Goal: Obtain resource: Download file/media

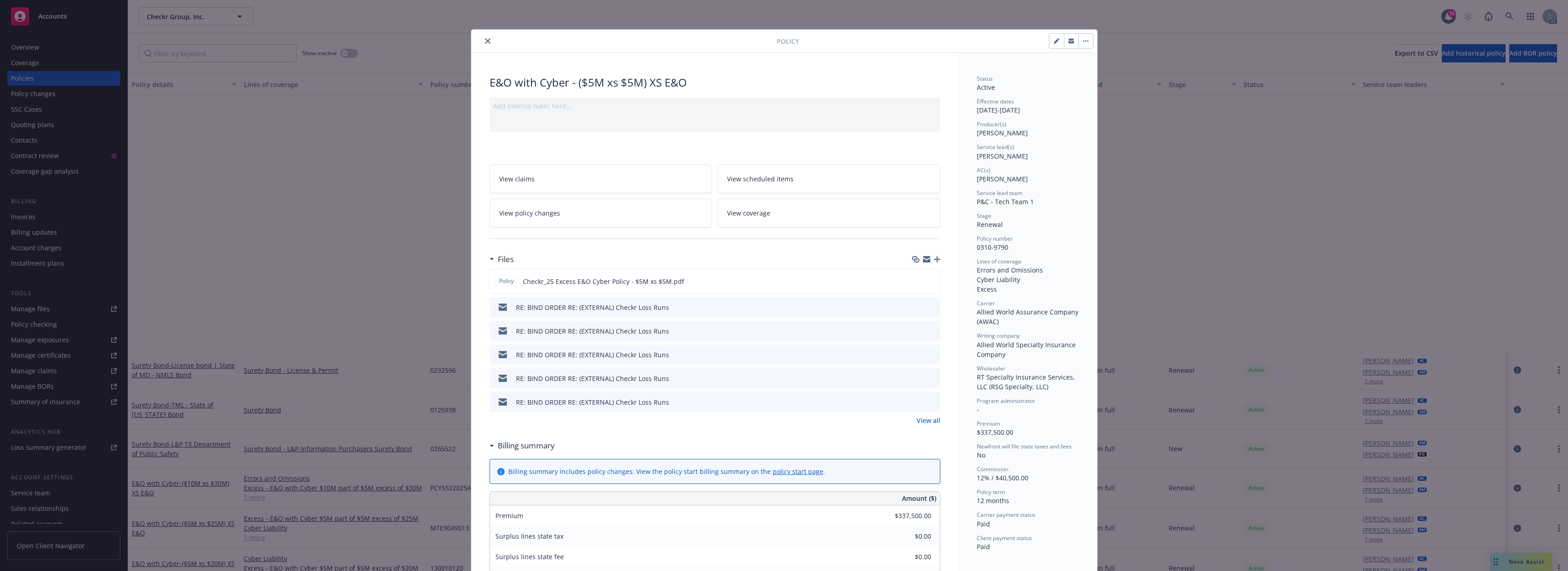
scroll to position [319, 0]
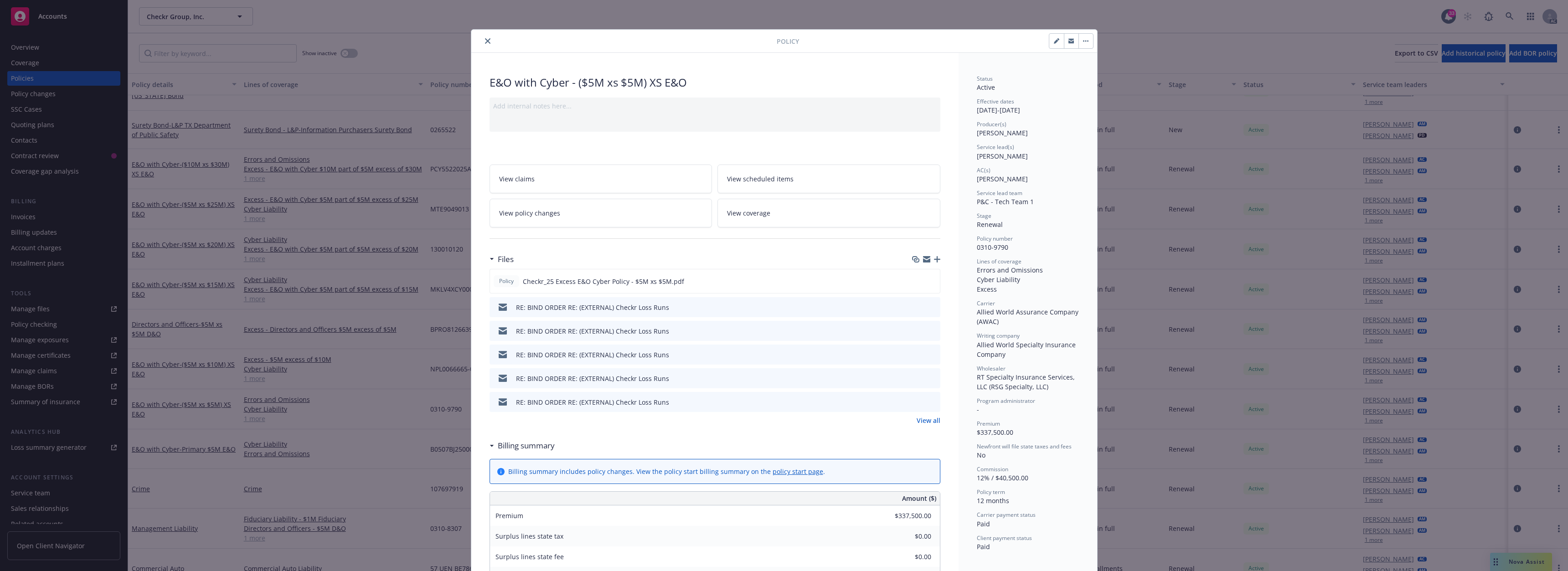
click at [485, 39] on icon "close" at bounding box center [488, 41] width 6 height 6
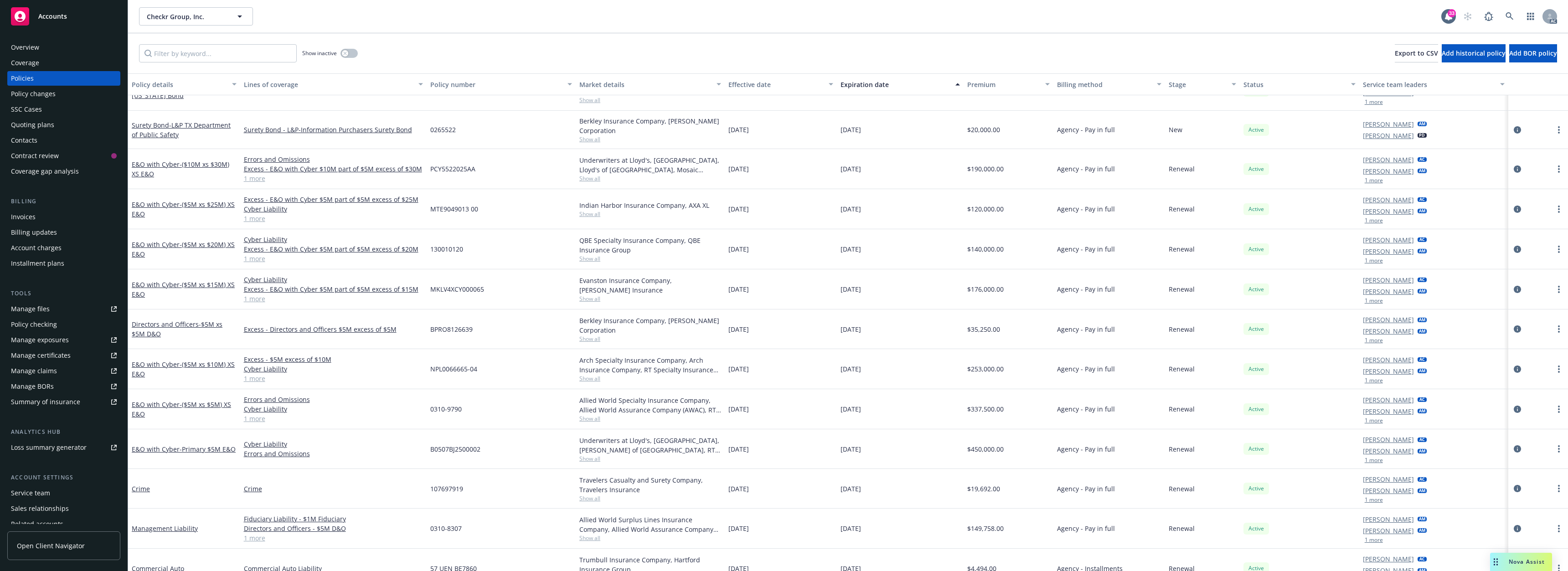
click at [47, 76] on div "Policies" at bounding box center [63, 79] width 105 height 15
click at [171, 323] on link "Directors and Officers - $5M xs $5M D&O" at bounding box center [177, 328] width 91 height 18
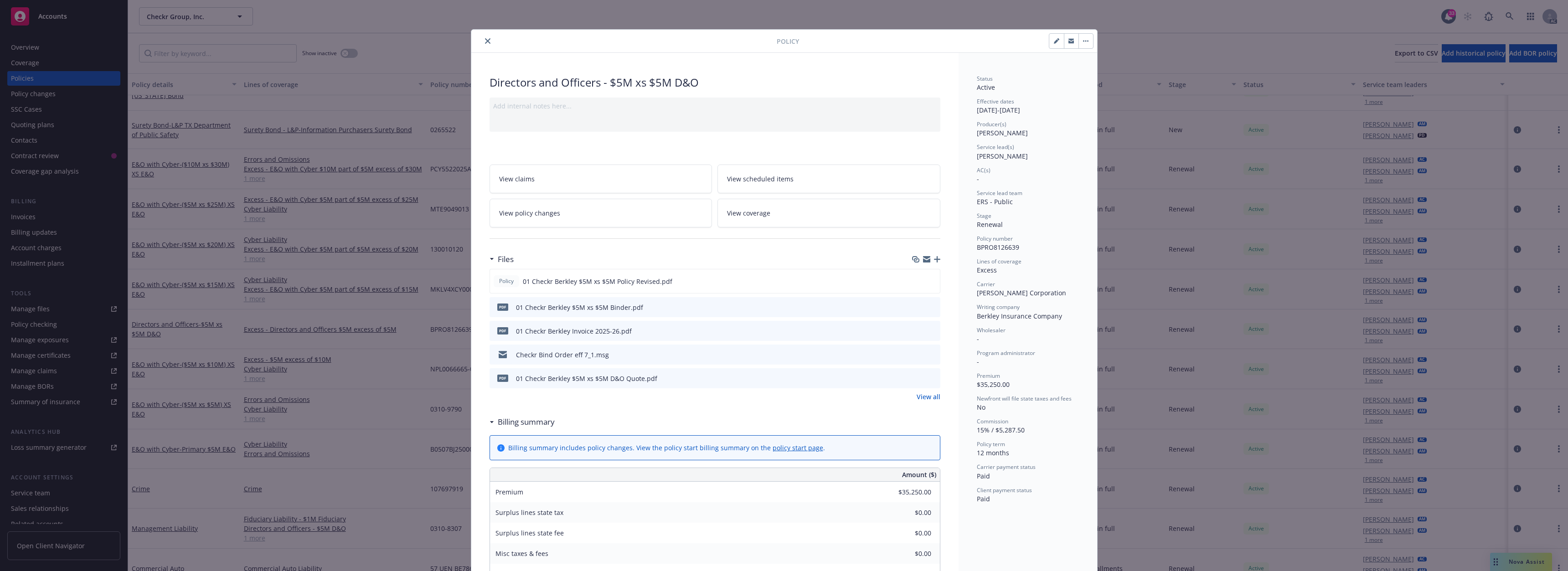
click at [913, 305] on icon "download file" at bounding box center [916, 307] width 7 height 7
click at [485, 36] on button "close" at bounding box center [487, 41] width 11 height 11
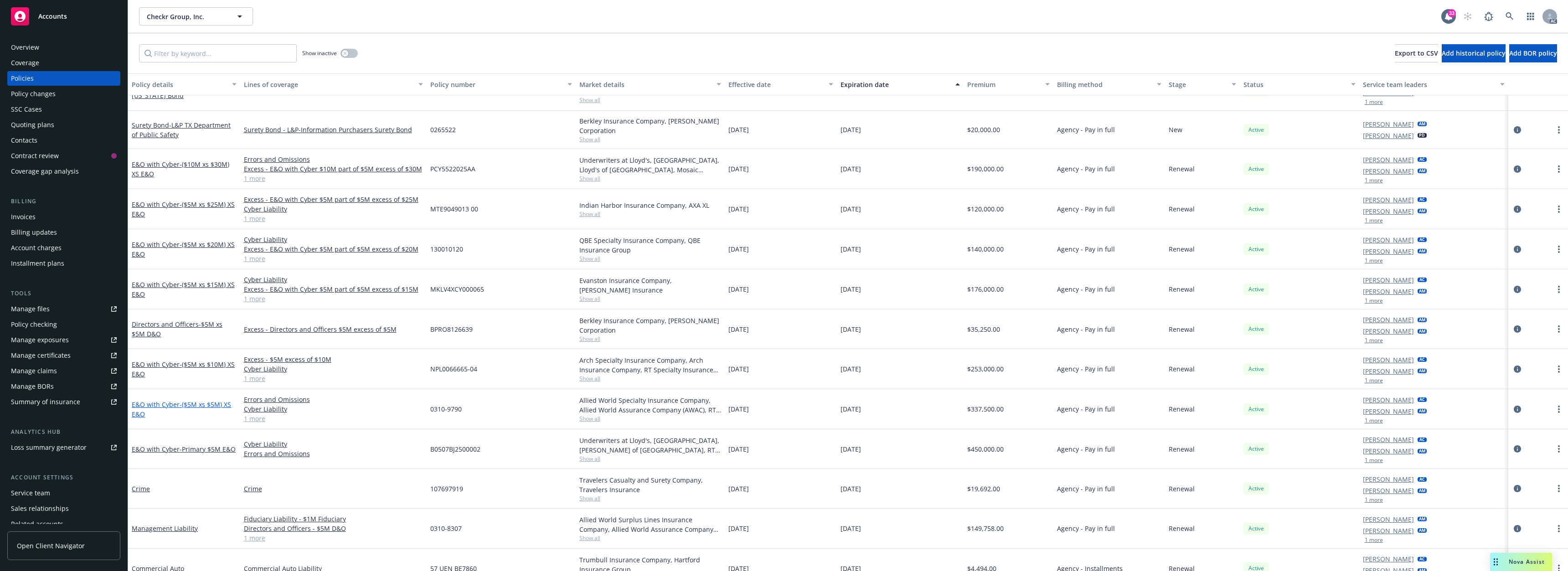
click at [200, 406] on span "- ($5M xs $5M) XS E&O" at bounding box center [181, 409] width 99 height 18
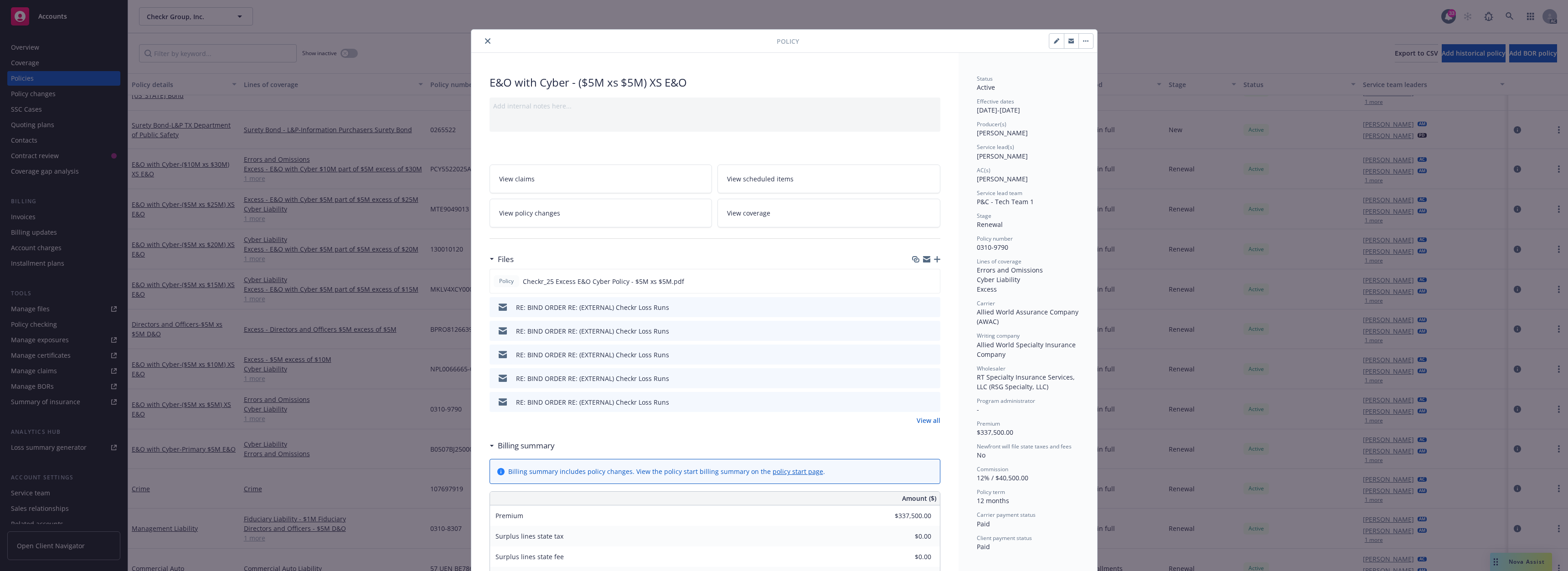
scroll to position [28, 0]
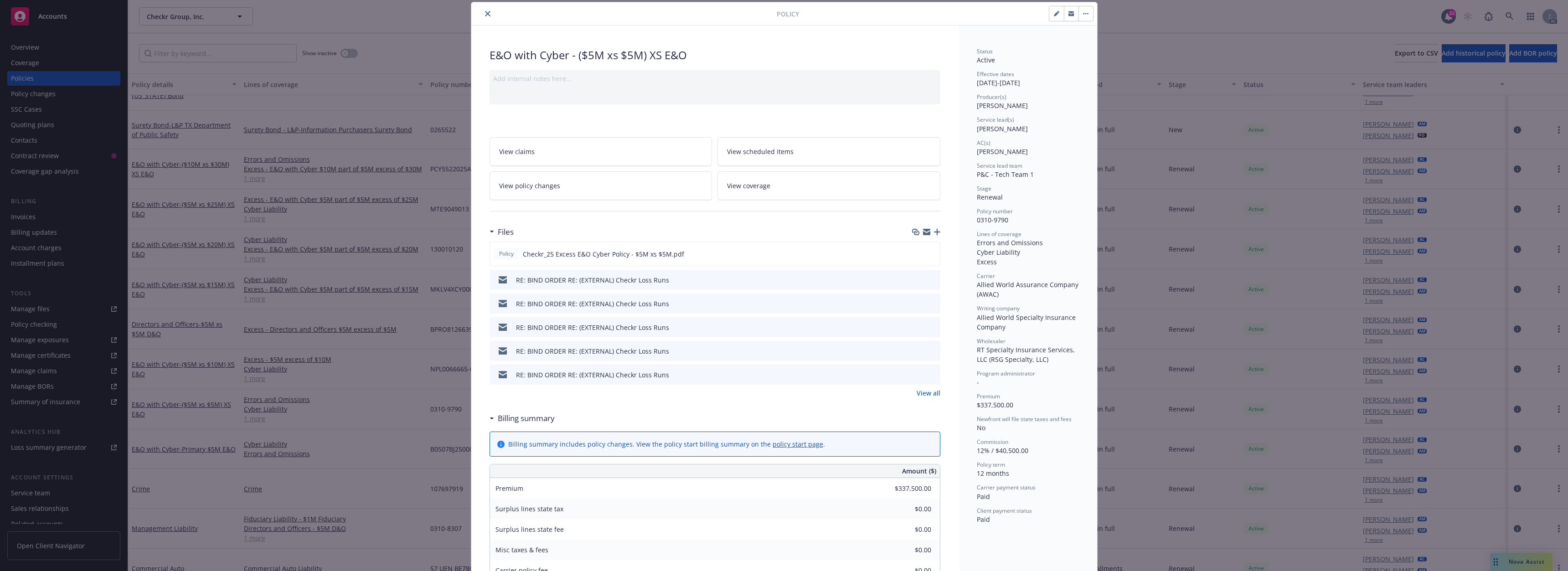
click at [915, 279] on icon "download file" at bounding box center [916, 278] width 6 height 6
click at [487, 15] on icon "close" at bounding box center [488, 13] width 6 height 6
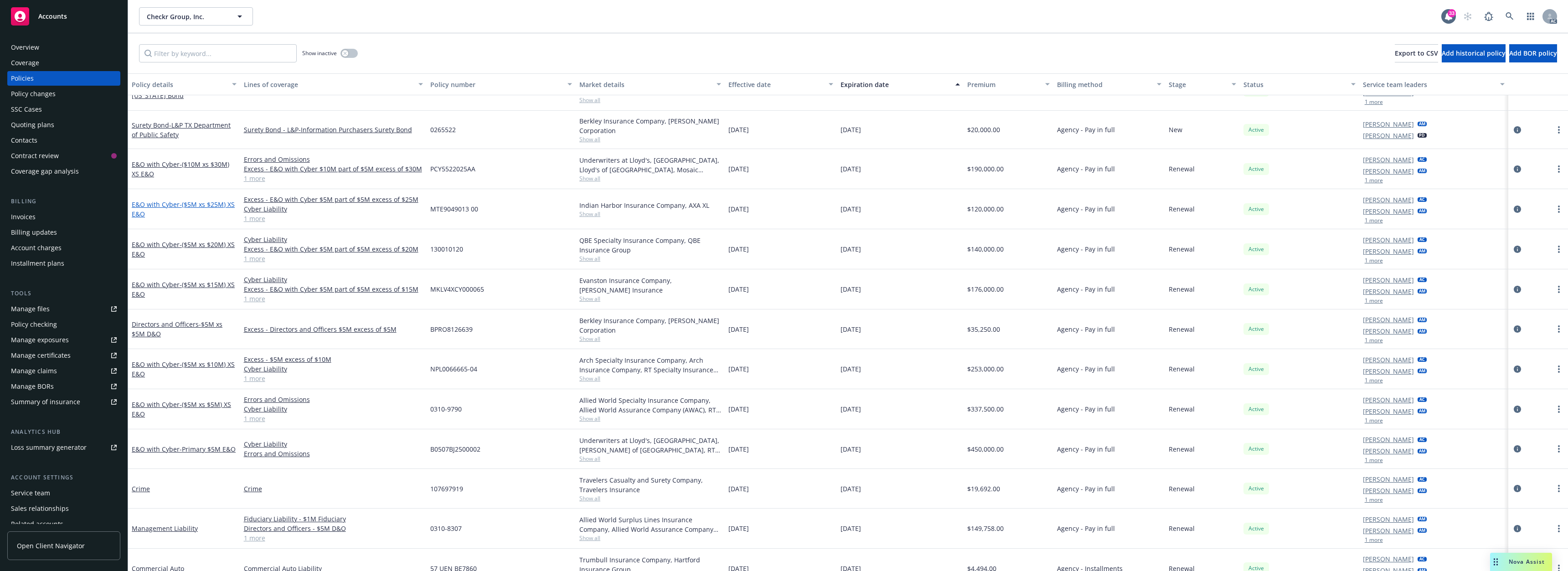
click at [149, 213] on span "- ($5M xs $25M) XS E&O" at bounding box center [183, 209] width 103 height 18
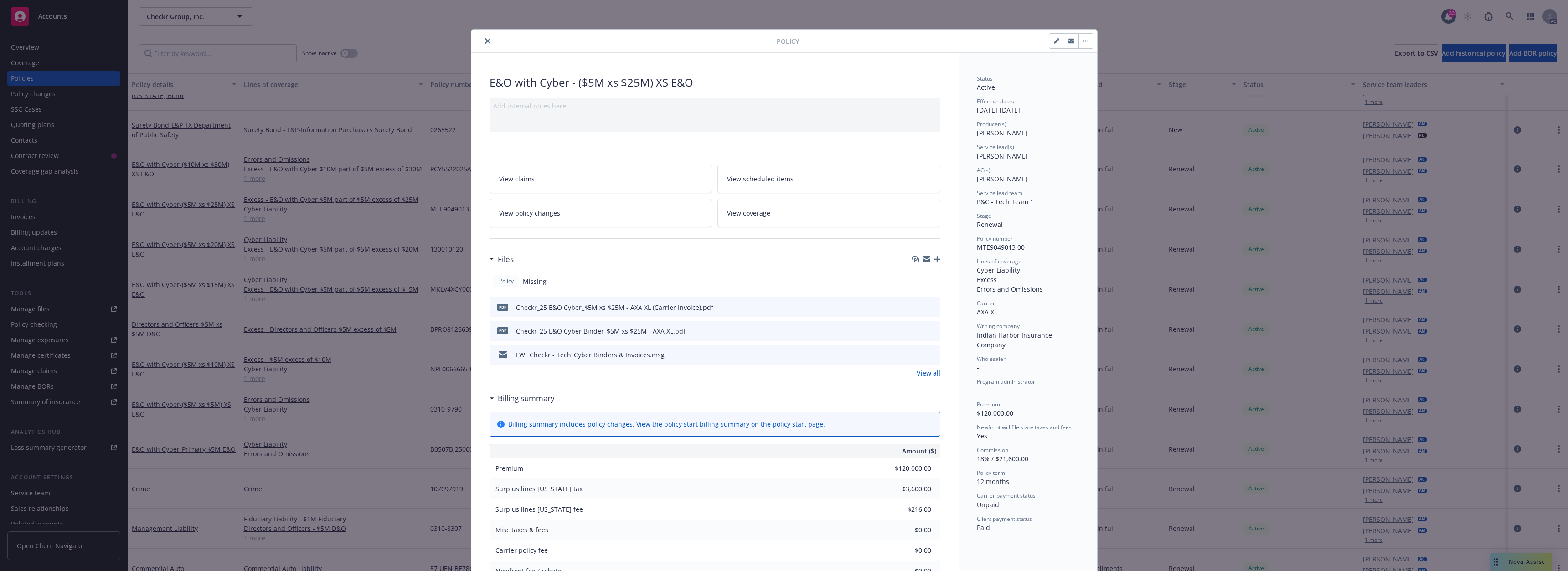
click at [487, 42] on icon "close" at bounding box center [488, 41] width 6 height 6
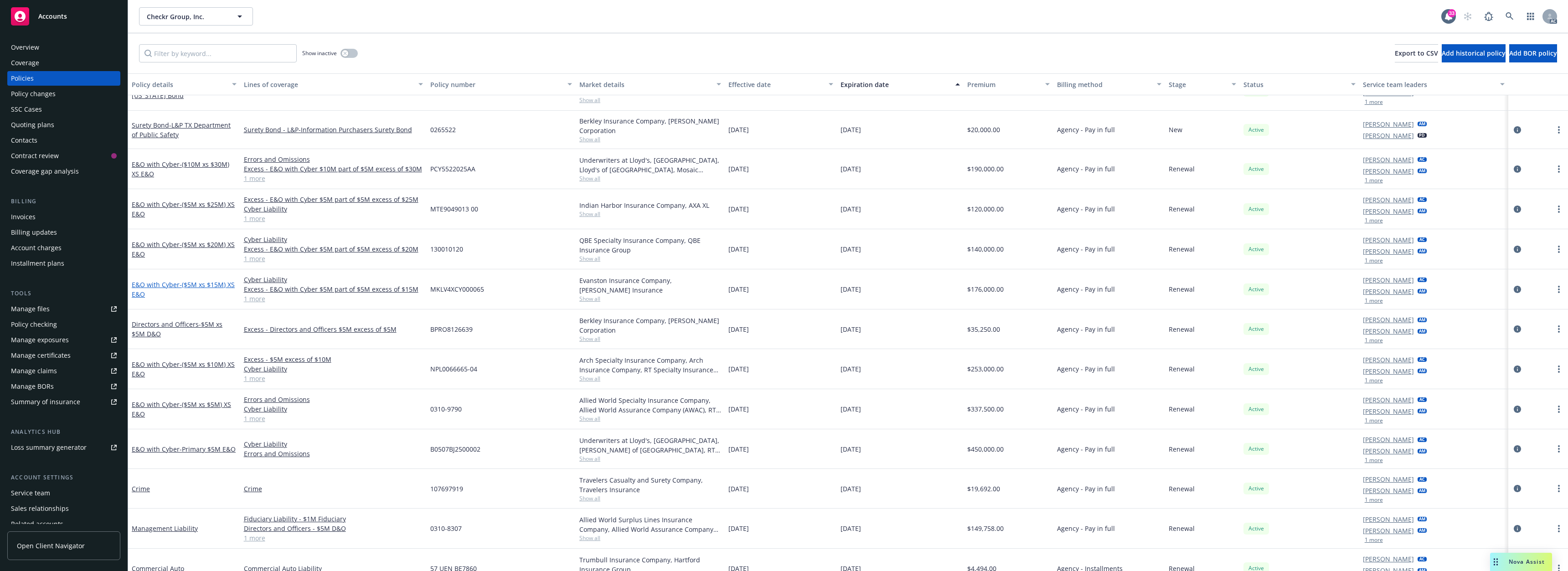
click at [204, 285] on span "- ($5M xs $15M) XS E&O" at bounding box center [183, 290] width 103 height 18
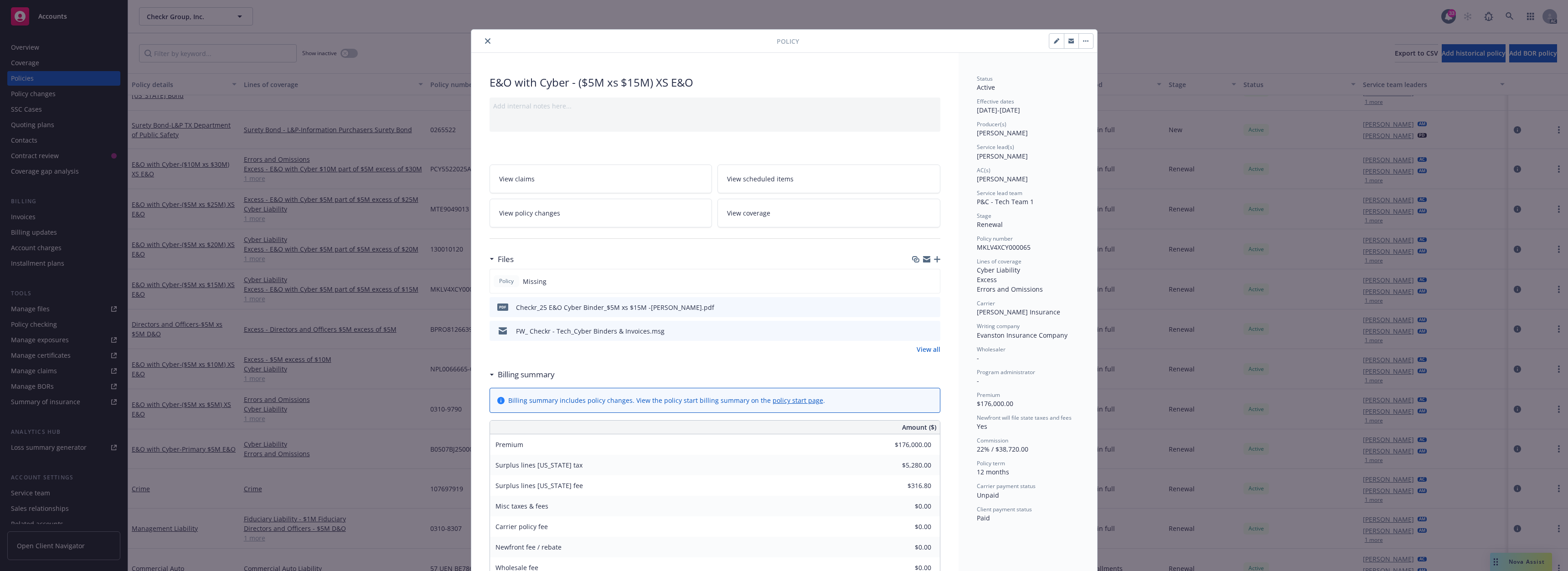
click at [914, 308] on icon "download file" at bounding box center [916, 307] width 7 height 7
click at [486, 38] on icon "close" at bounding box center [488, 41] width 6 height 6
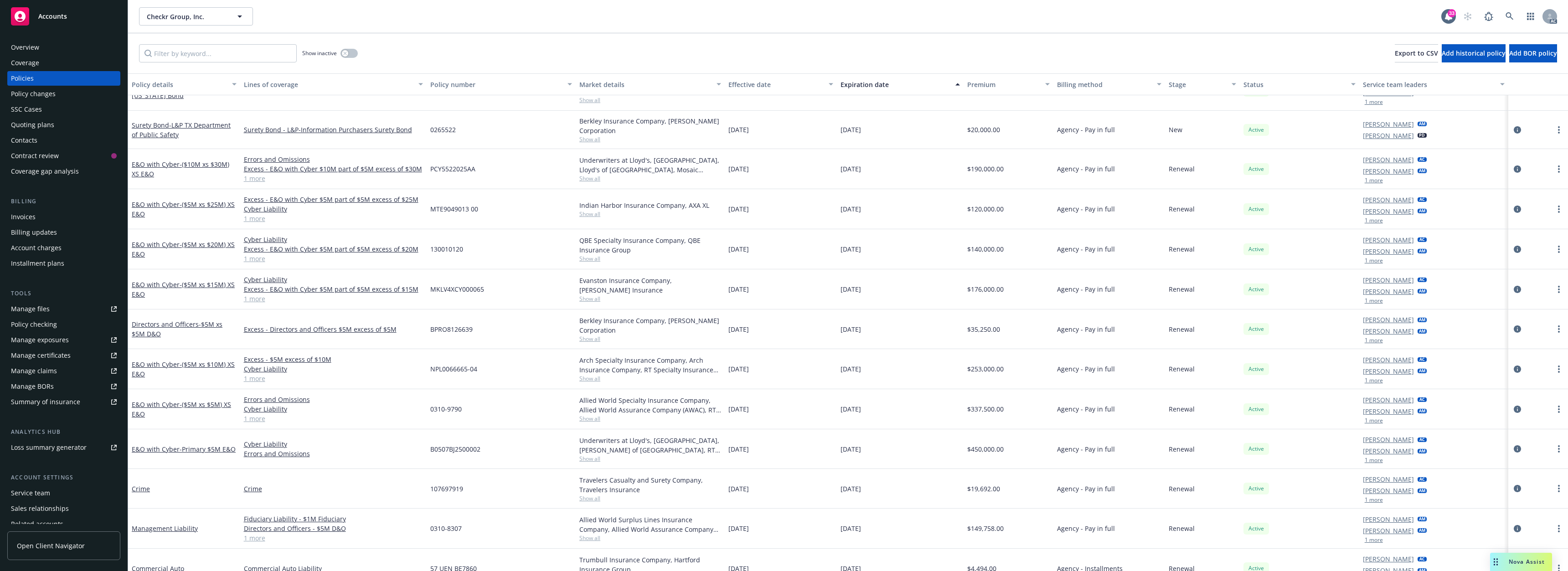
click at [55, 123] on div "Quoting plans" at bounding box center [63, 125] width 105 height 15
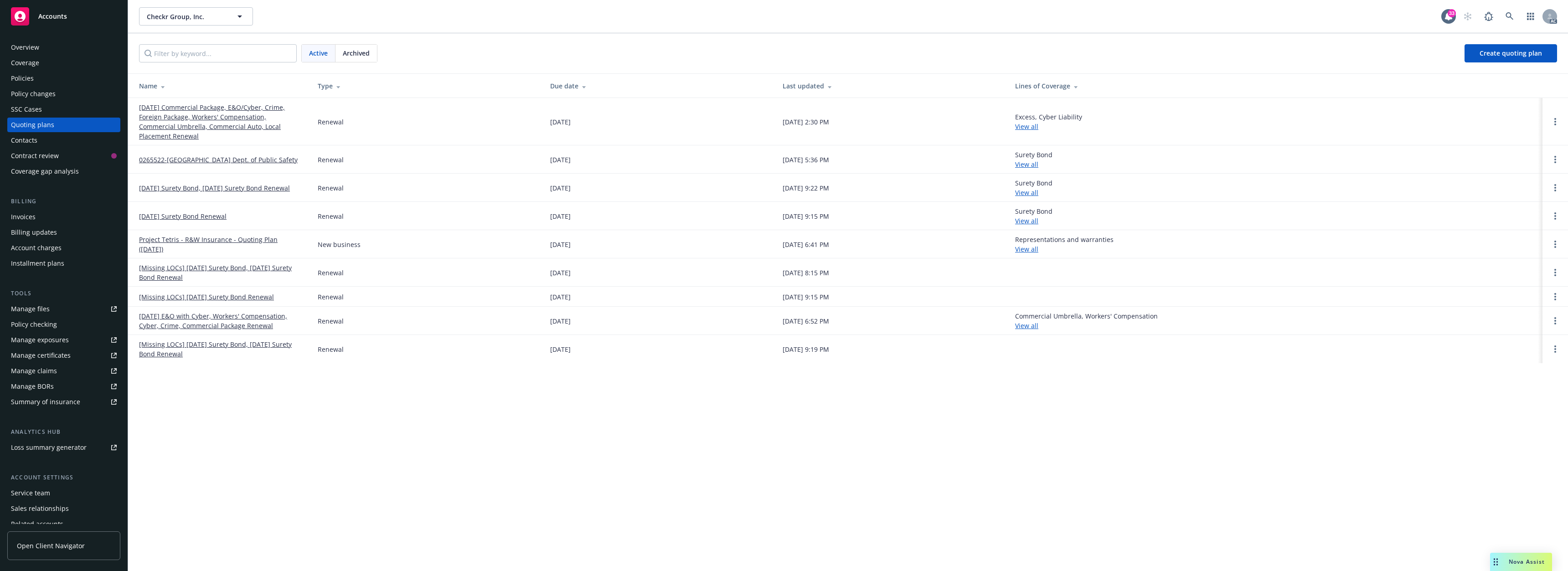
click at [41, 95] on div "Policy changes" at bounding box center [32, 94] width 45 height 15
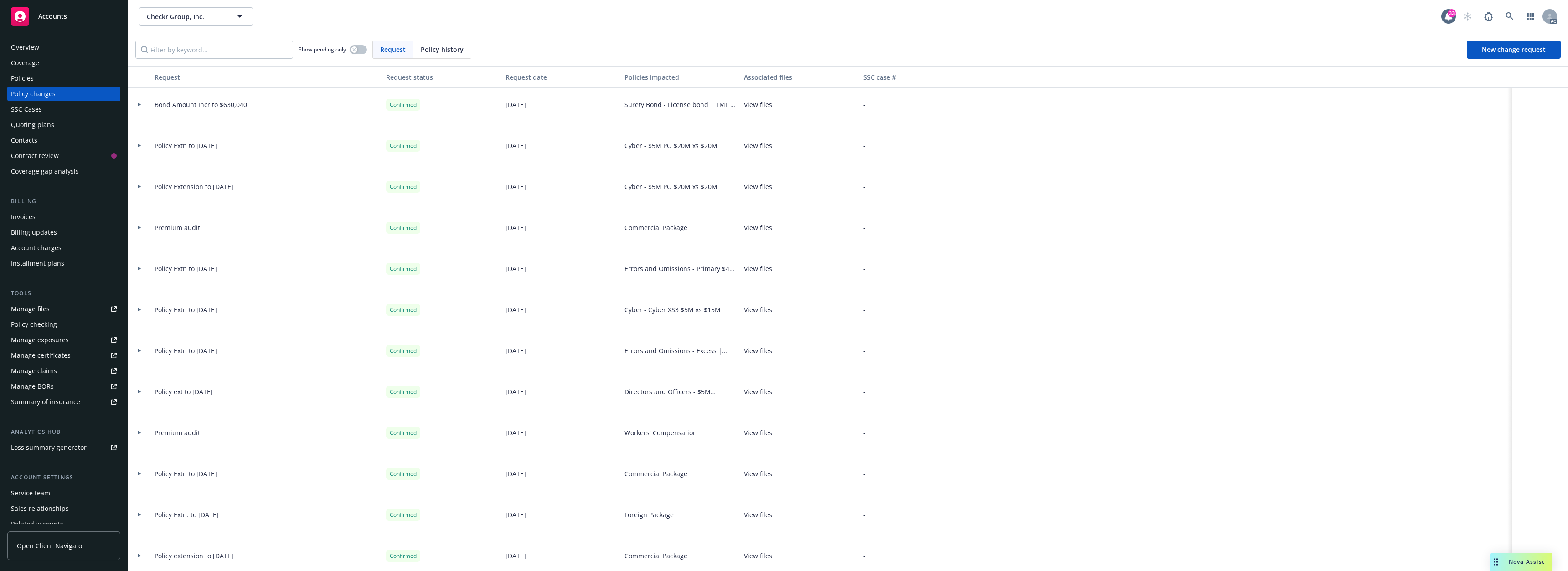
scroll to position [1321, 0]
click at [54, 79] on div "Policies" at bounding box center [63, 79] width 105 height 15
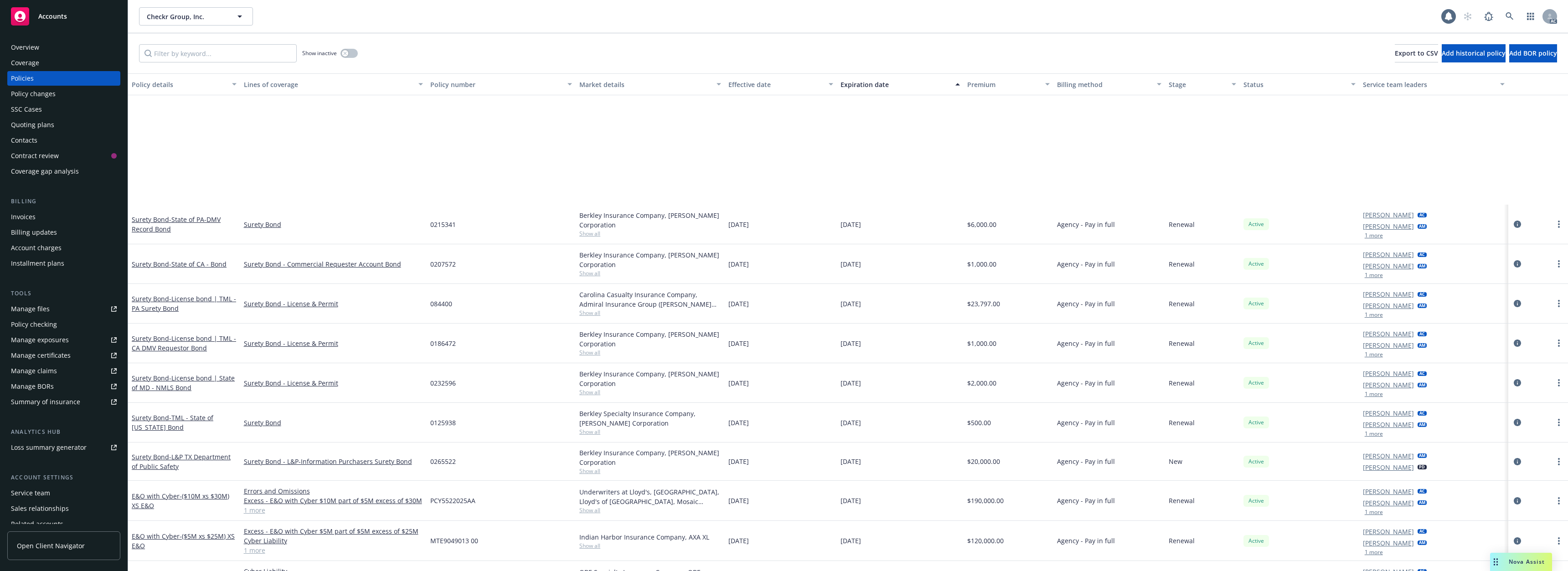
scroll to position [182, 0]
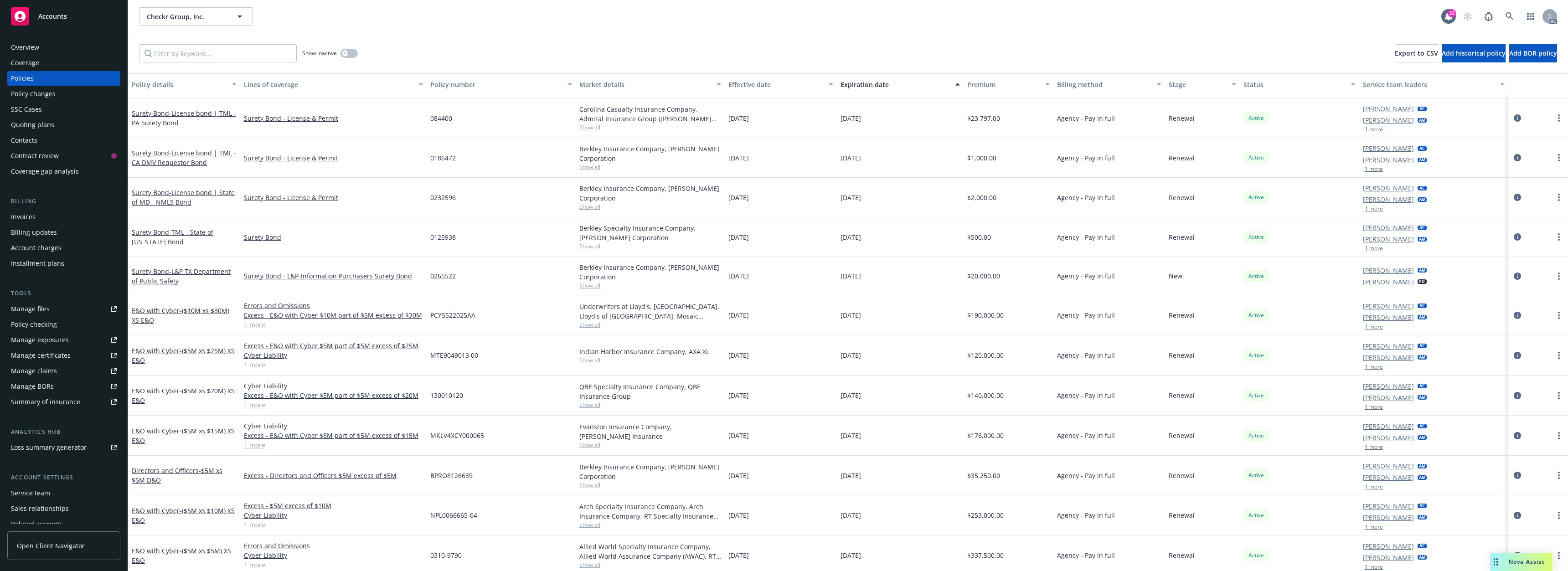
click at [582, 406] on span "Show all" at bounding box center [650, 405] width 142 height 8
click at [585, 360] on span "Show all" at bounding box center [650, 360] width 142 height 8
click at [593, 327] on span "Show all" at bounding box center [650, 325] width 142 height 8
click at [595, 522] on span "Show all" at bounding box center [650, 525] width 142 height 8
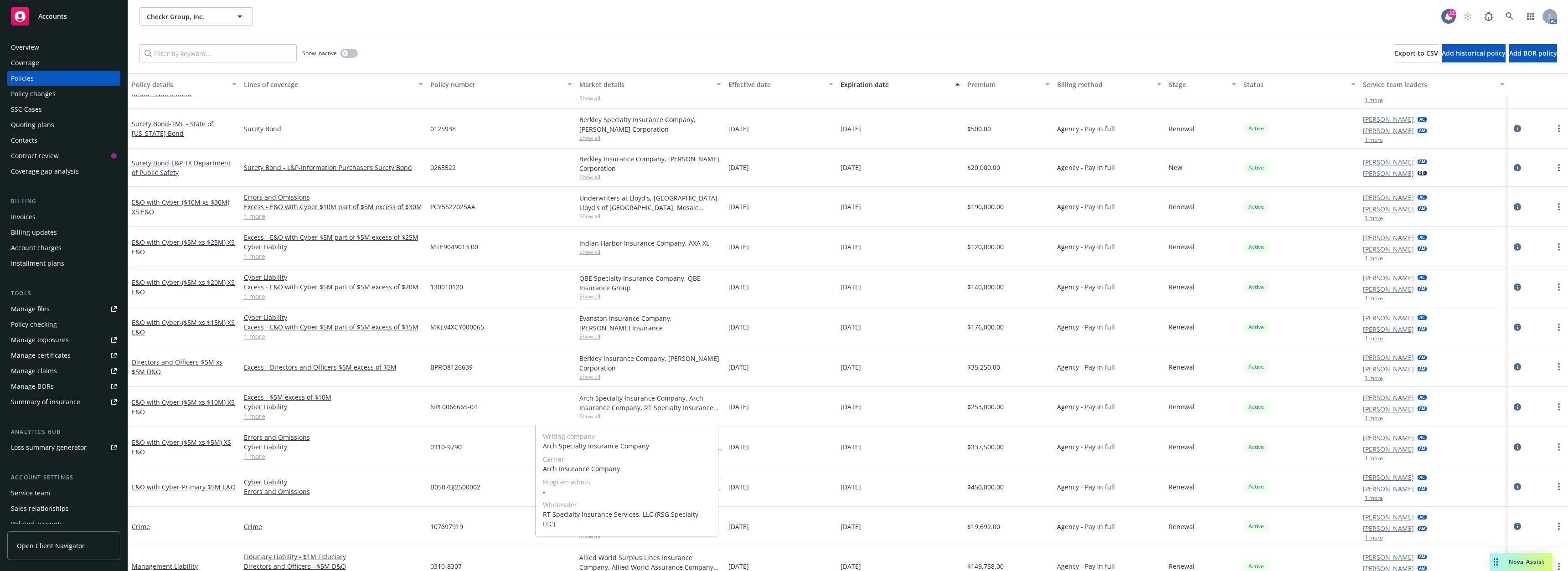
scroll to position [319, 0]
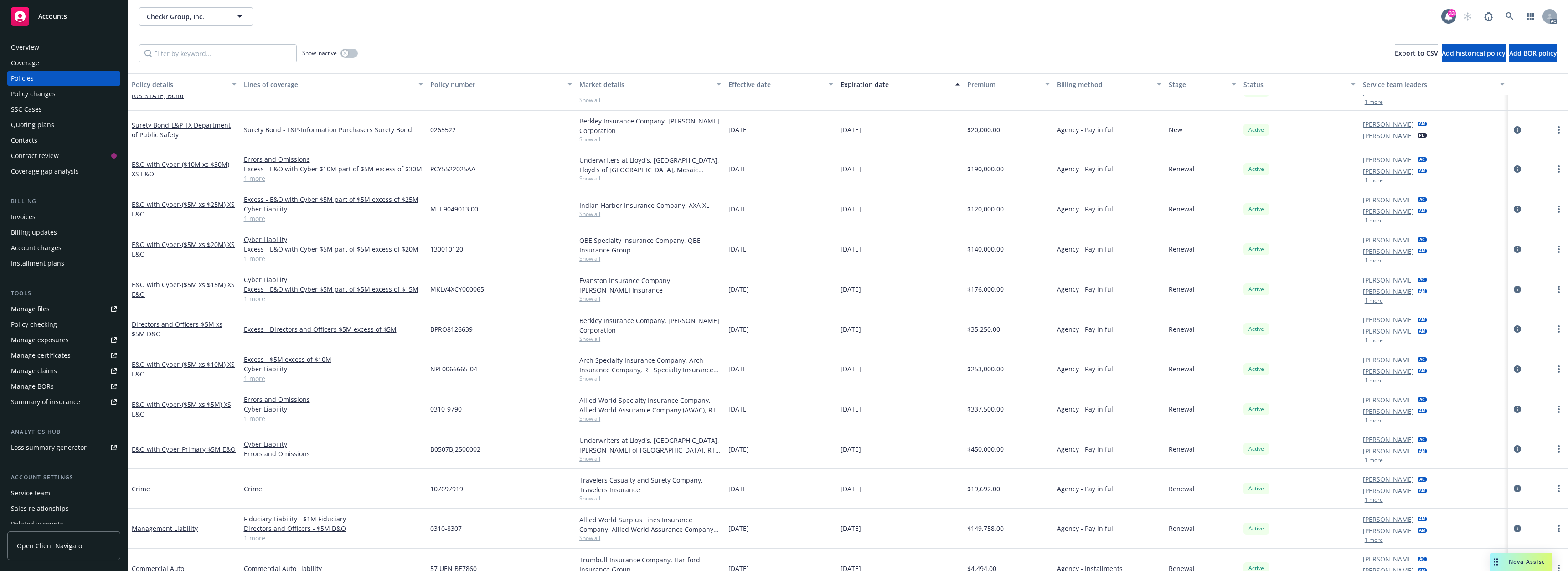
click at [375, 461] on div "Cyber Liability Errors and Omissions" at bounding box center [333, 449] width 187 height 40
click at [584, 458] on span "Show all" at bounding box center [650, 459] width 142 height 8
click at [591, 375] on span "Show all" at bounding box center [650, 379] width 142 height 8
click at [592, 340] on span "Show all" at bounding box center [650, 339] width 142 height 8
click at [591, 298] on span "Show all" at bounding box center [650, 299] width 142 height 8
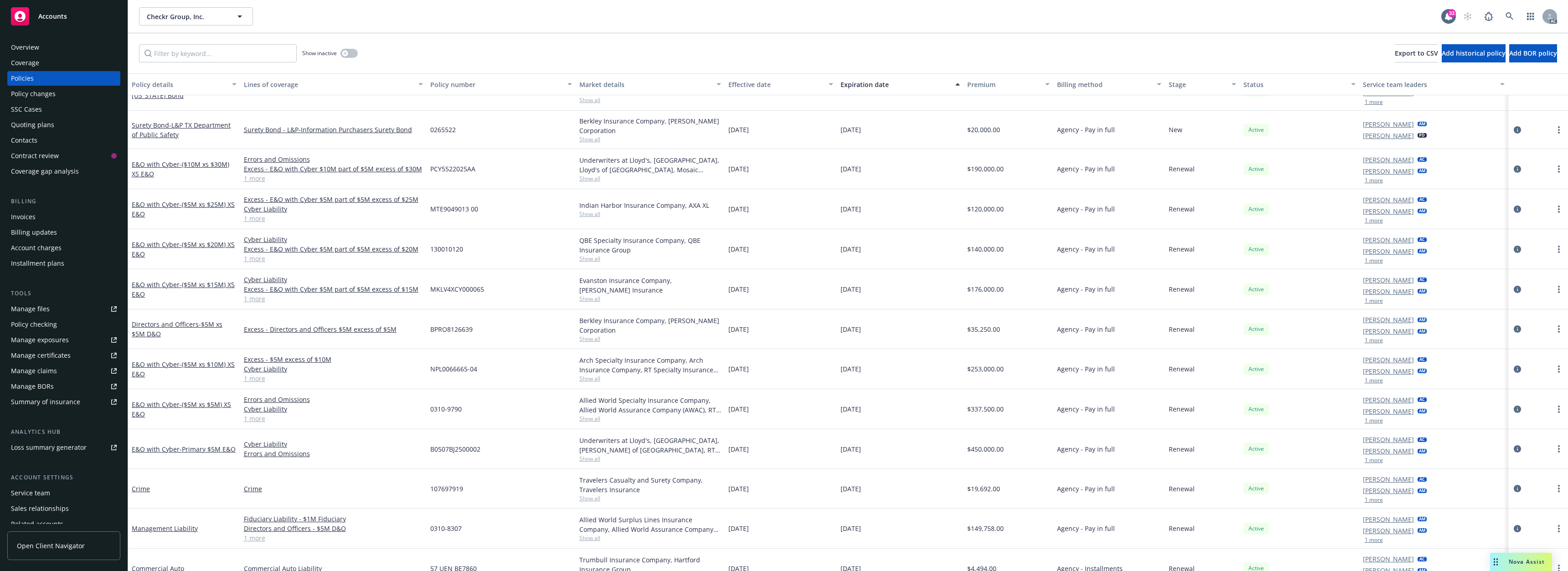
click at [593, 259] on span "Show all" at bounding box center [650, 259] width 142 height 8
click at [591, 216] on span "Show all" at bounding box center [650, 214] width 142 height 8
click at [589, 175] on span "Show all" at bounding box center [650, 178] width 142 height 8
click at [883, 49] on div "Show inactive Export to CSV Add historical policy Add BOR policy" at bounding box center [848, 53] width 1440 height 40
